Goal: Task Accomplishment & Management: Manage account settings

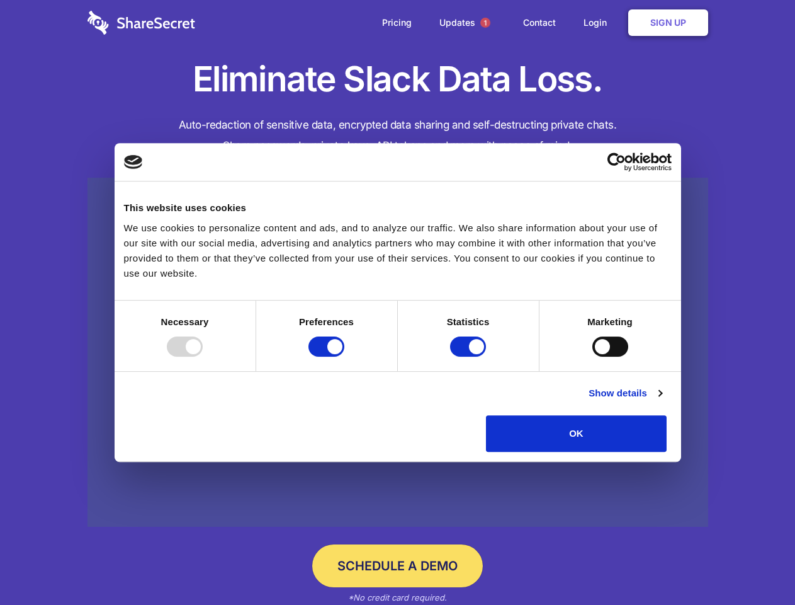
click at [203, 356] on div at bounding box center [185, 346] width 36 height 20
click at [345, 356] on input "Preferences" at bounding box center [327, 346] width 36 height 20
checkbox input "false"
click at [470, 356] on input "Statistics" at bounding box center [468, 346] width 36 height 20
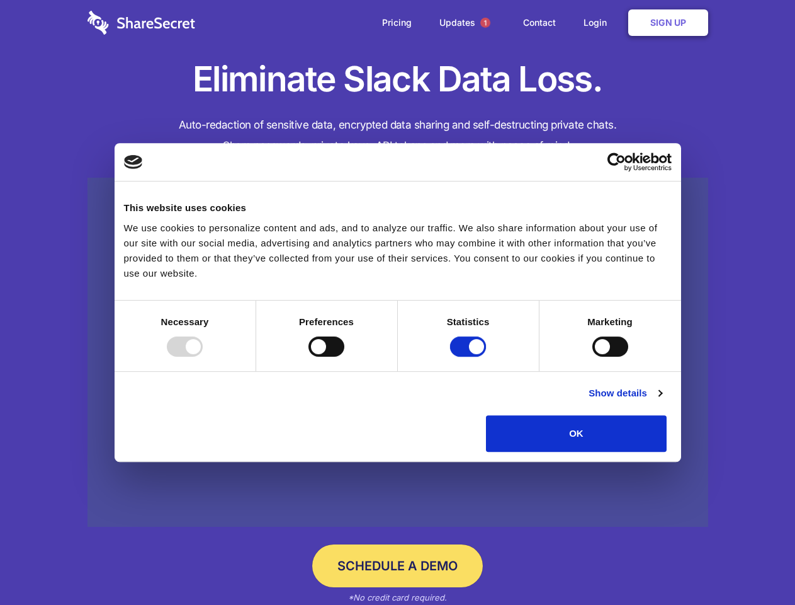
checkbox input "false"
click at [593, 356] on input "Marketing" at bounding box center [611, 346] width 36 height 20
checkbox input "true"
click at [662, 401] on link "Show details" at bounding box center [625, 392] width 73 height 15
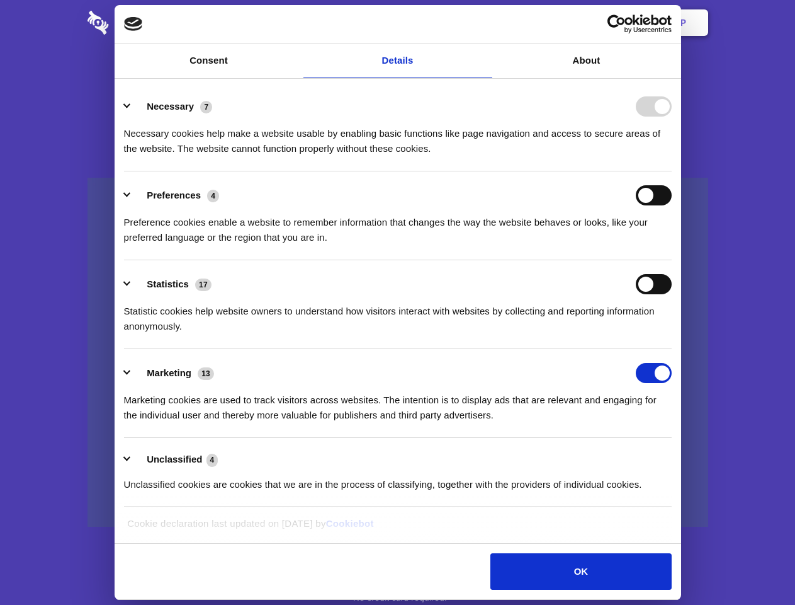
click at [672, 260] on li "Preferences 4 Preference cookies enable a website to remember information that …" at bounding box center [398, 215] width 548 height 89
